Goal: Information Seeking & Learning: Learn about a topic

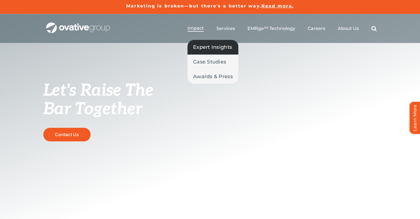
click at [204, 47] on span "Expert Insights" at bounding box center [212, 47] width 39 height 8
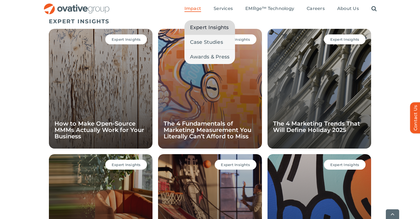
scroll to position [383, 0]
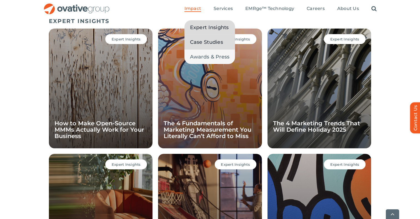
click at [203, 45] on span "Case Studies" at bounding box center [206, 42] width 33 height 8
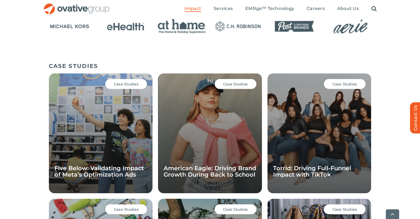
scroll to position [338, 0]
